Goal: Task Accomplishment & Management: Complete application form

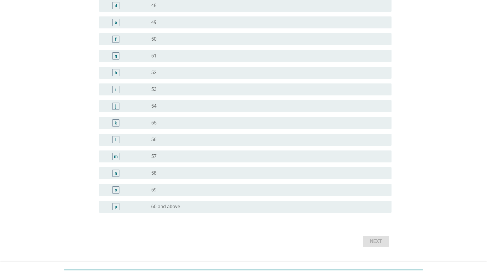
scroll to position [673, 0]
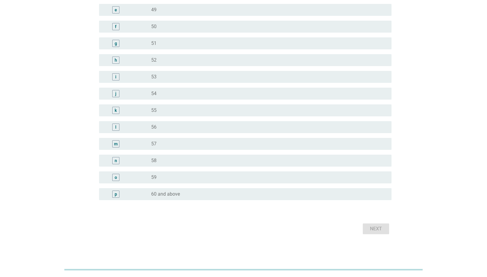
click at [206, 196] on div "radio_button_unchecked 60 and above" at bounding box center [266, 194] width 231 height 6
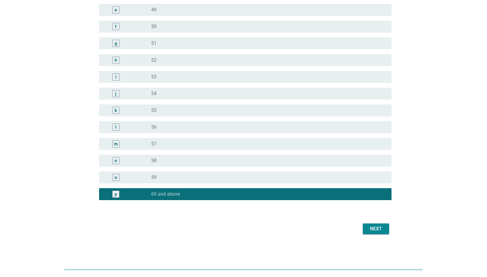
click at [372, 231] on div "Next" at bounding box center [376, 228] width 17 height 7
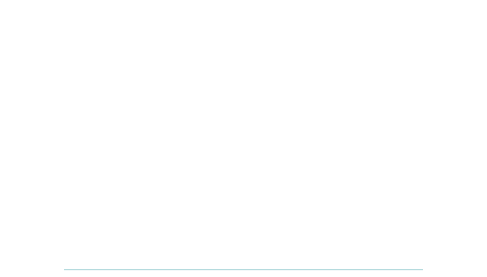
scroll to position [0, 0]
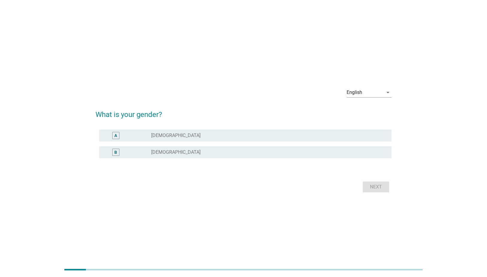
click at [143, 135] on div "A" at bounding box center [127, 135] width 47 height 7
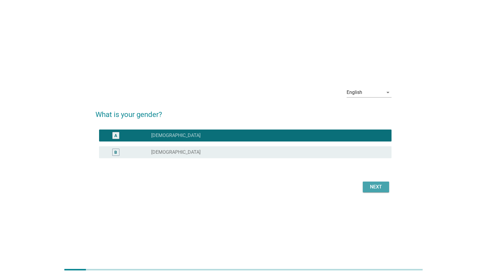
click at [371, 185] on div "Next" at bounding box center [376, 187] width 17 height 7
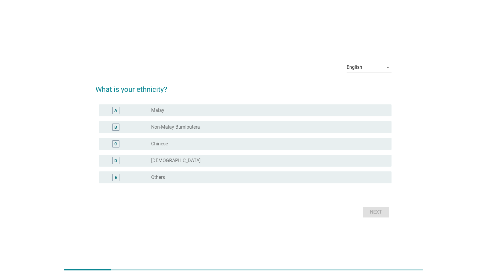
click at [169, 139] on div "C radio_button_unchecked Chinese" at bounding box center [245, 144] width 293 height 12
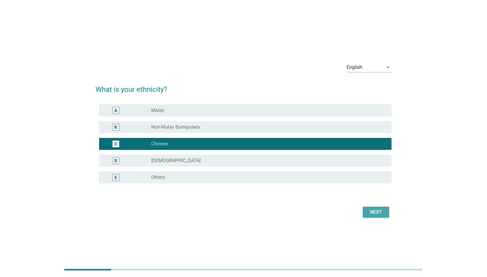
click at [366, 209] on button "Next" at bounding box center [376, 212] width 26 height 11
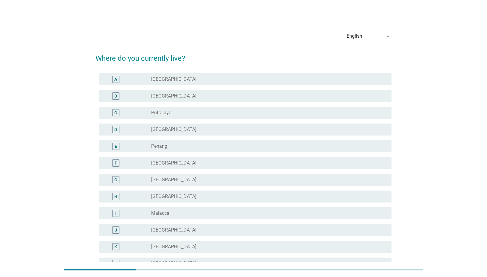
click at [204, 74] on div "A radio_button_unchecked [GEOGRAPHIC_DATA]" at bounding box center [245, 79] width 293 height 12
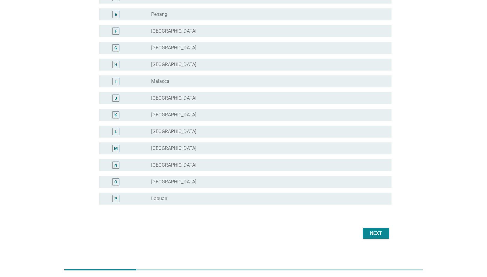
scroll to position [134, 0]
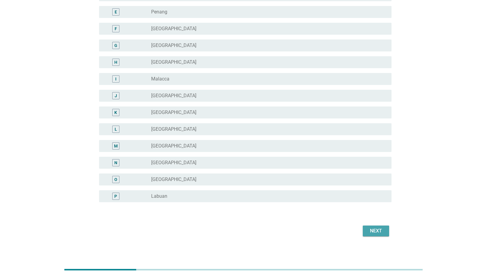
click at [373, 228] on div "Next" at bounding box center [376, 231] width 17 height 7
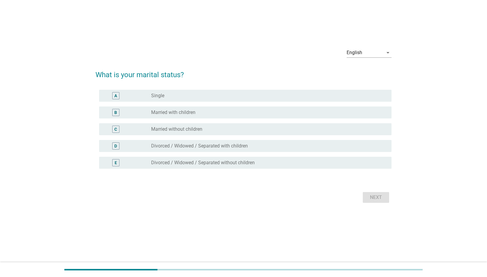
scroll to position [0, 0]
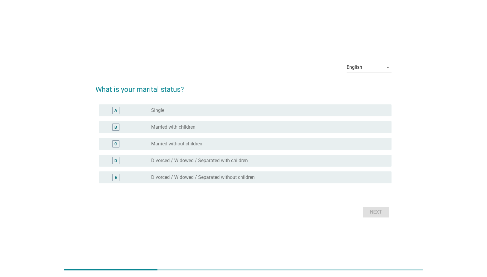
click at [163, 104] on div "A radio_button_unchecked Single" at bounding box center [244, 110] width 296 height 17
click at [162, 106] on div "A radio_button_unchecked Single" at bounding box center [245, 111] width 293 height 12
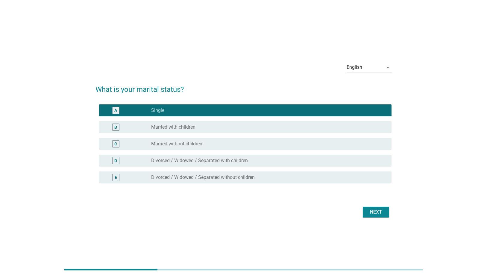
click at [372, 214] on div "Next" at bounding box center [376, 212] width 17 height 7
